Goal: Navigation & Orientation: Find specific page/section

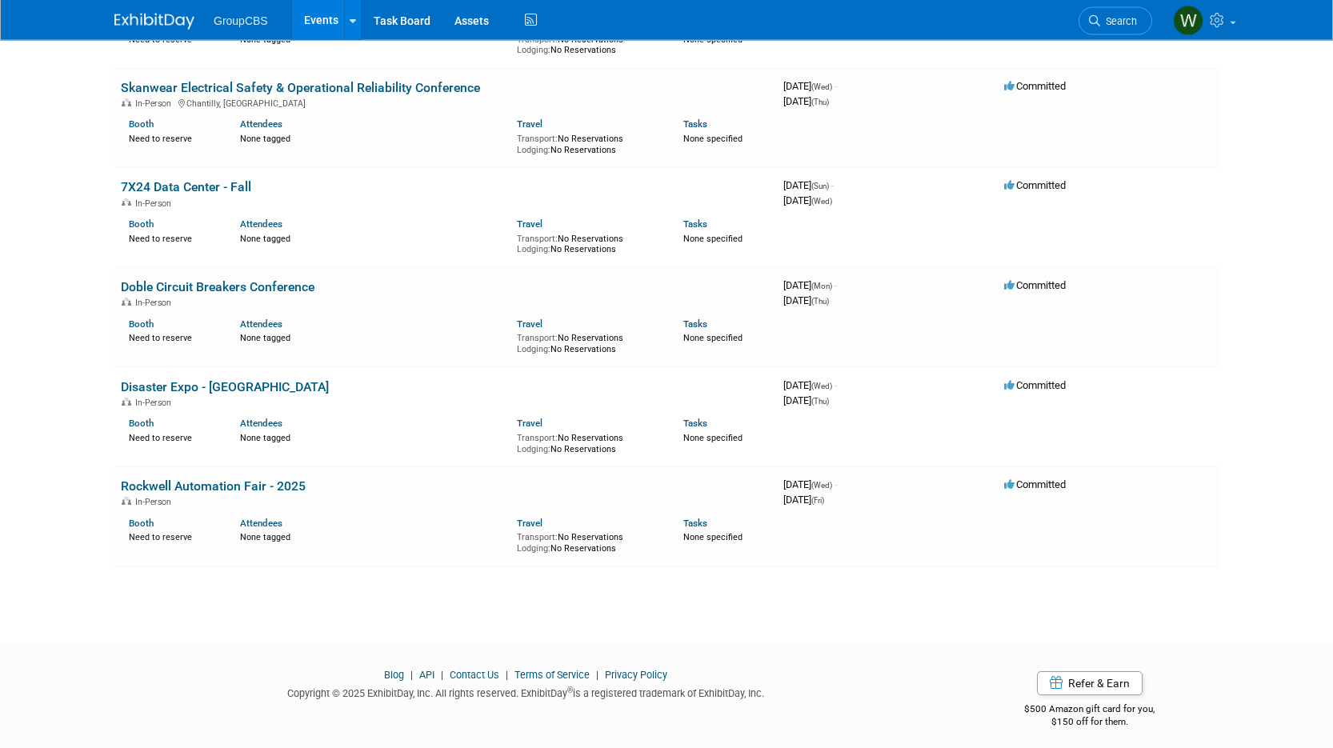
scroll to position [313, 0]
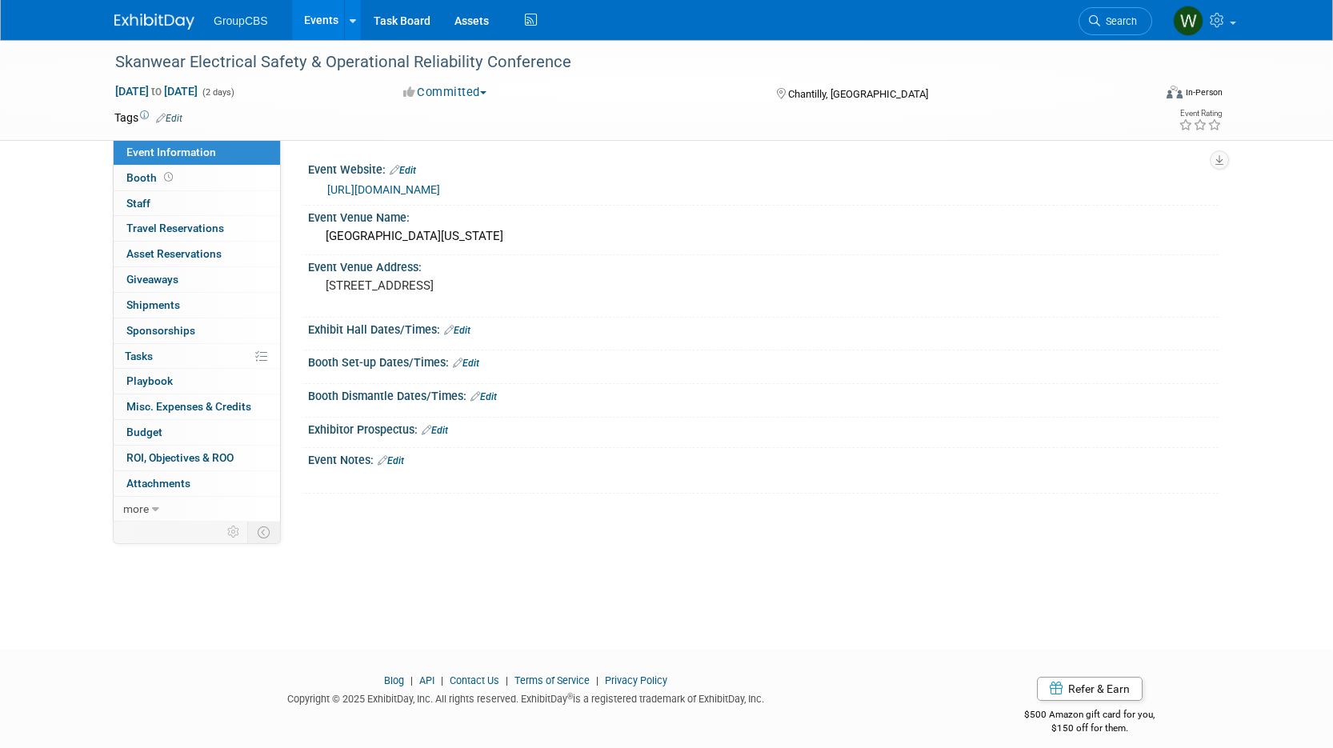
click at [440, 185] on link "[URL][DOMAIN_NAME]" at bounding box center [383, 189] width 113 height 13
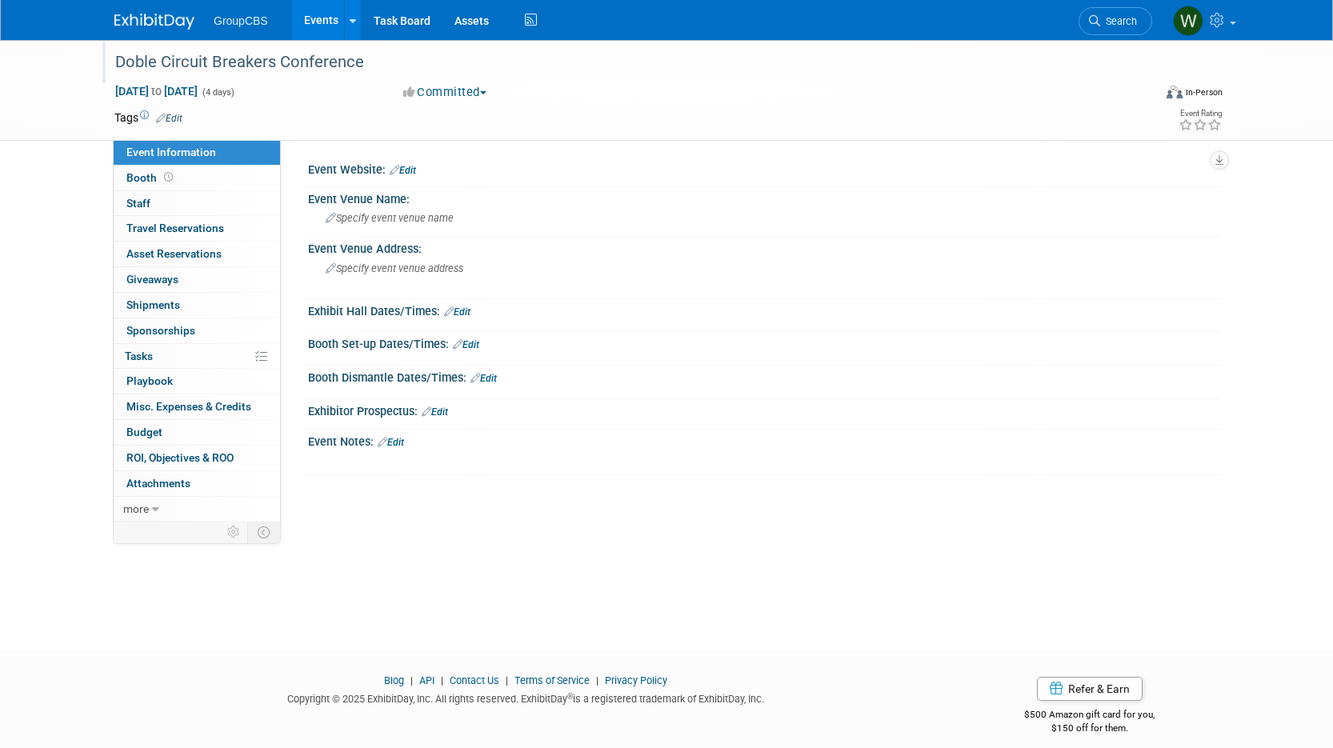
drag, startPoint x: 117, startPoint y: 61, endPoint x: 378, endPoint y: 65, distance: 261.6
click at [378, 65] on div "Doble Circuit Breakers Conference" at bounding box center [619, 62] width 1018 height 29
